Goal: Task Accomplishment & Management: Manage account settings

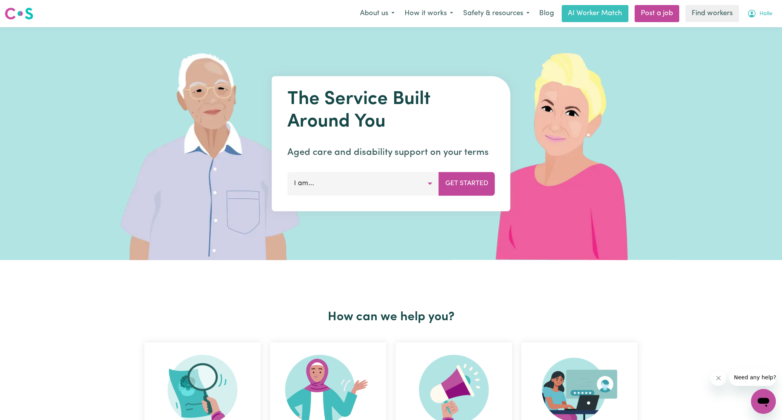
click at [771, 8] on button "Halle" at bounding box center [759, 13] width 35 height 16
click at [738, 41] on link "Logout" at bounding box center [746, 44] width 61 height 15
click at [758, 25] on nav "Menu About us How it works Safety & resources Blog AI Worker Match Post a job F…" at bounding box center [391, 13] width 782 height 27
click at [765, 14] on link "Login" at bounding box center [764, 13] width 27 height 17
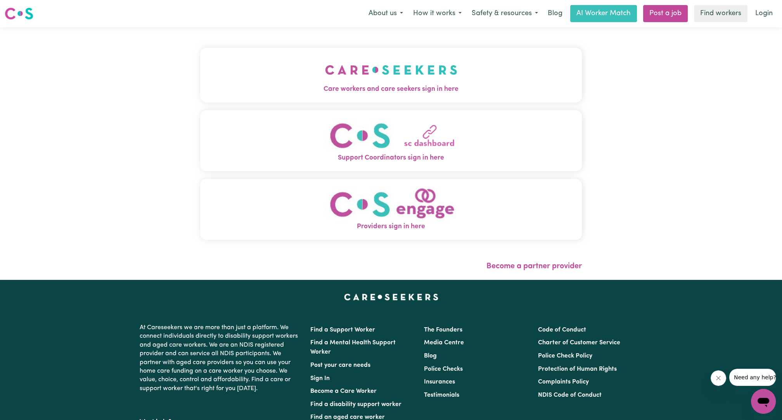
click at [415, 69] on img "Care workers and care seekers sign in here" at bounding box center [391, 69] width 132 height 29
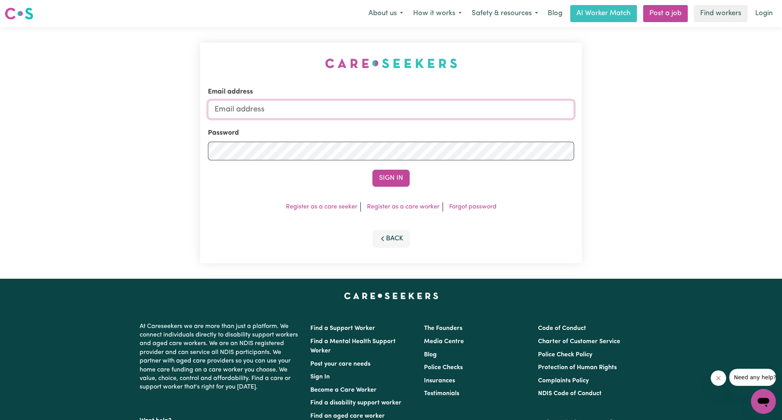
click at [357, 103] on input "Email address" at bounding box center [391, 109] width 366 height 19
drag, startPoint x: 256, startPoint y: 109, endPoint x: 437, endPoint y: 90, distance: 181.5
click at [437, 90] on div "Email address [EMAIL_ADDRESS][PERSON_NAME][DOMAIN_NAME]" at bounding box center [391, 103] width 366 height 32
type input "[EMAIL_ADDRESS][DOMAIN_NAME]"
click at [357, 222] on div "Email address [EMAIL_ADDRESS][DOMAIN_NAME] Password Sign In Register as a care …" at bounding box center [391, 153] width 382 height 220
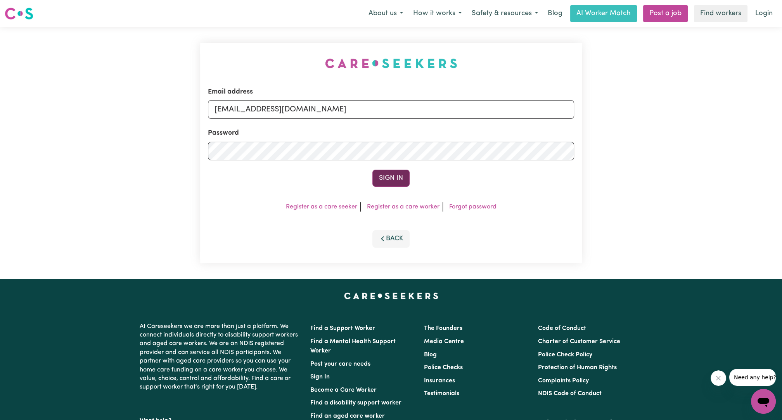
click at [384, 176] on button "Sign In" at bounding box center [390, 178] width 37 height 17
